Goal: Use online tool/utility: Utilize a website feature to perform a specific function

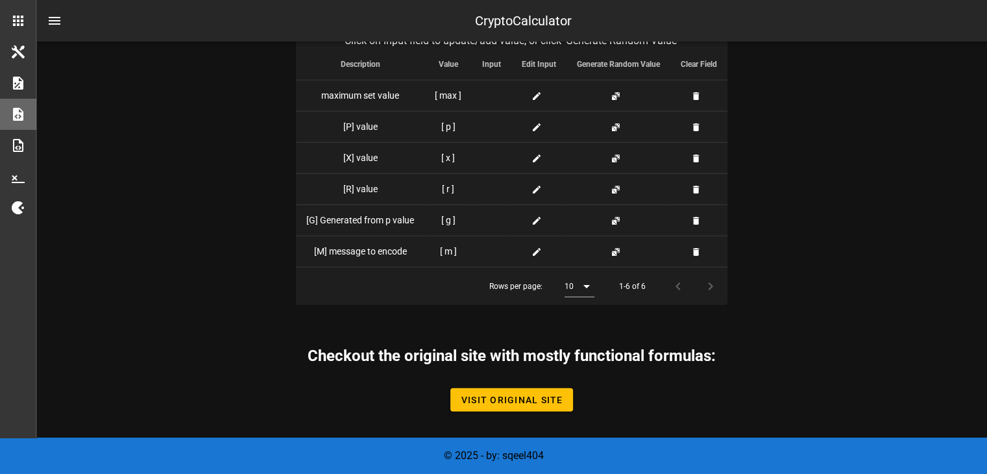
scroll to position [3242, 0]
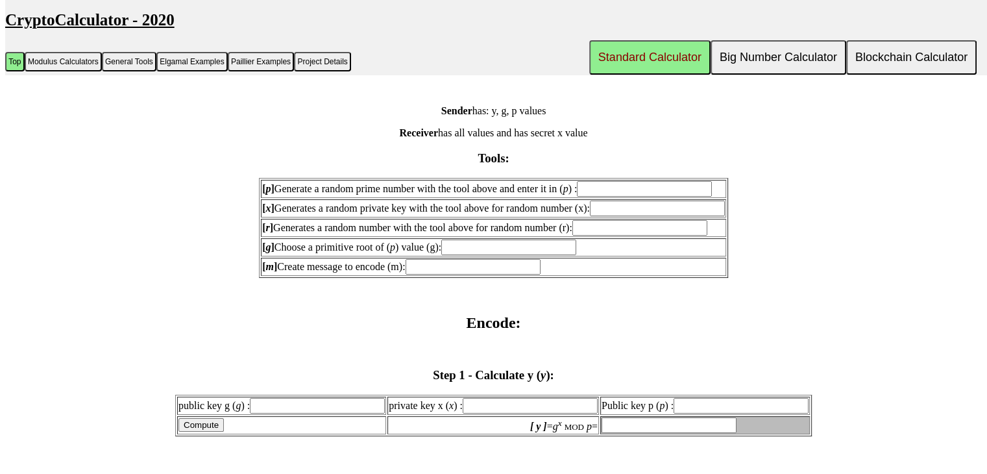
scroll to position [1136, 0]
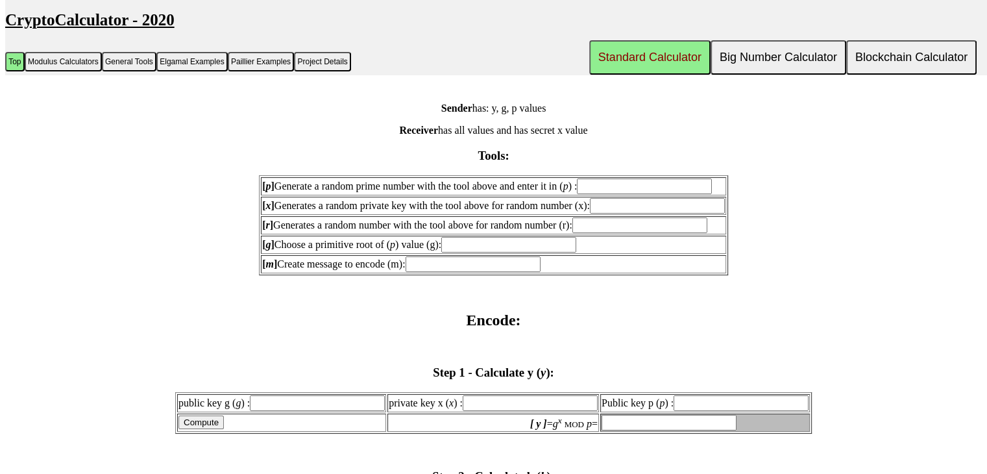
click at [841, 229] on form "[ p ] Generate a random prime number with the tool above and enter it in ( p ) …" at bounding box center [493, 225] width 976 height 100
click at [603, 178] on input "[ p ] Generate a random prime number with the tool above and enter it in ( p ) :" at bounding box center [644, 186] width 135 height 16
type input "7"
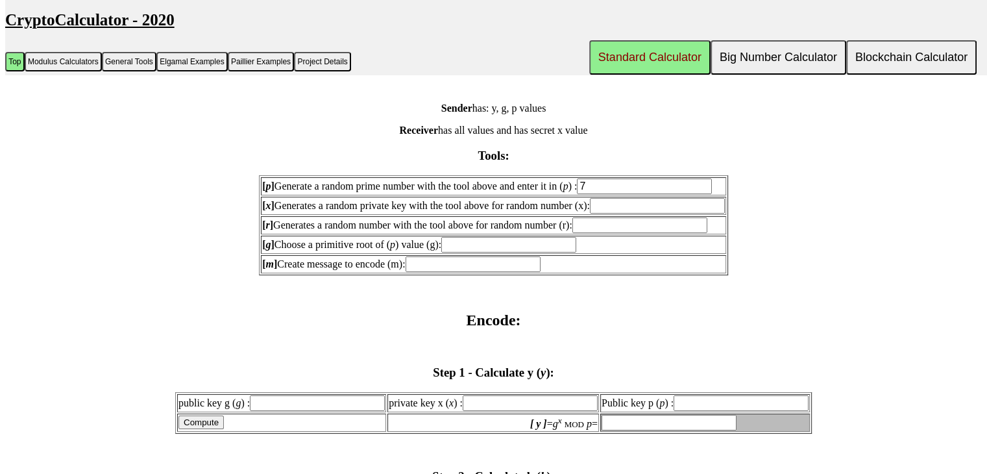
type input "7"
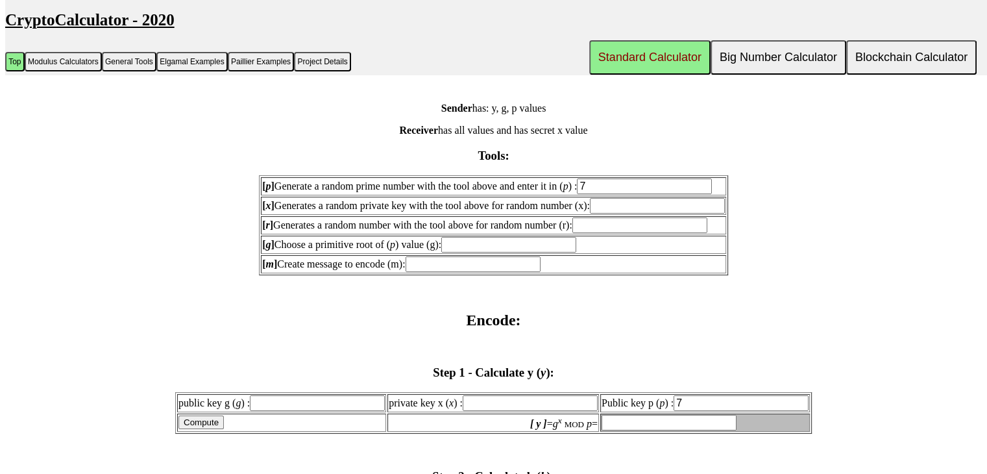
type input "7"
click at [496, 238] on input "[ g ] Choose a primitive root of ( p ) value (g):" at bounding box center [508, 245] width 135 height 16
type input "3"
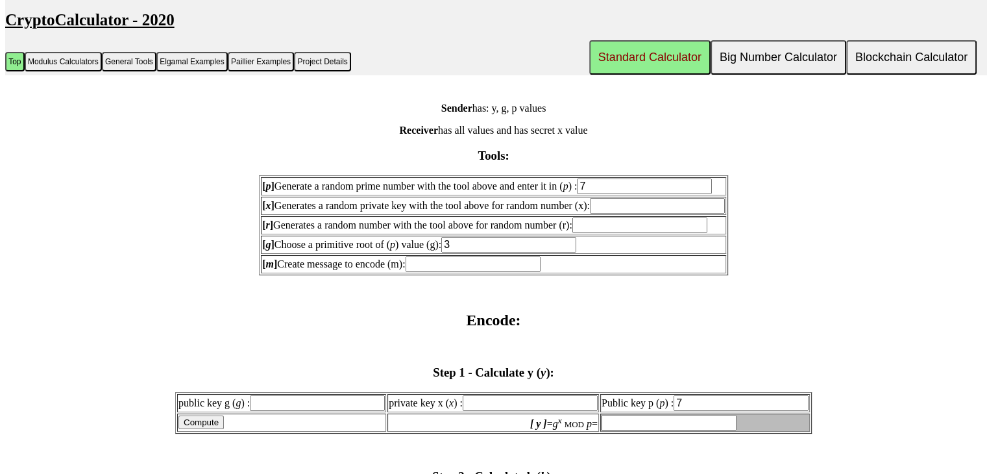
type input "3"
click at [625, 204] on input "[ x ] Generates a random private key with the tool above for random number (x):" at bounding box center [657, 206] width 135 height 16
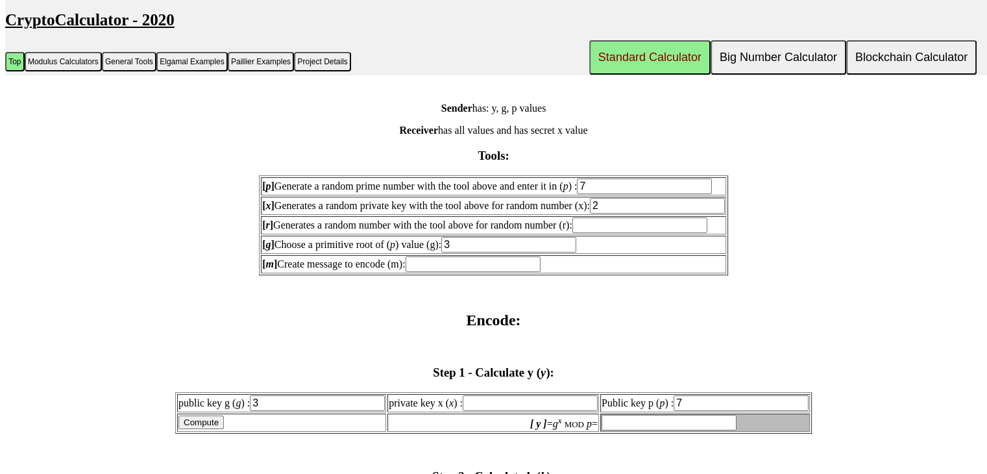
type input "2"
click at [623, 217] on input "[ r ] Generates a random number with the tool above for random number (r):" at bounding box center [639, 225] width 135 height 16
type input "2"
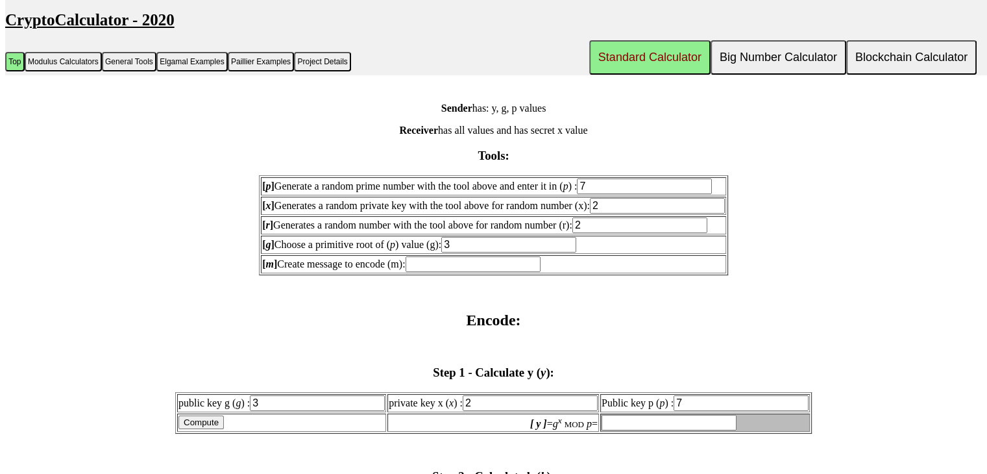
type input "2"
click at [729, 395] on input "7" at bounding box center [740, 403] width 135 height 16
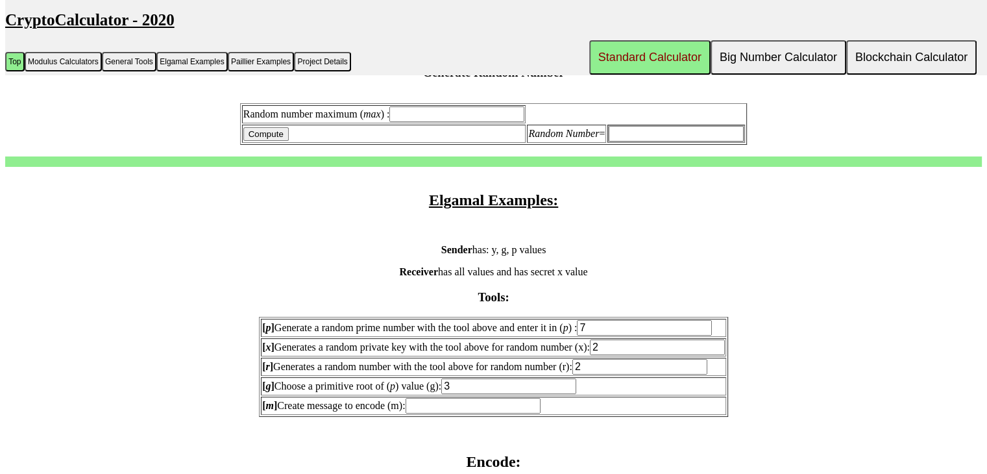
scroll to position [1038, 0]
